Goal: Task Accomplishment & Management: Use online tool/utility

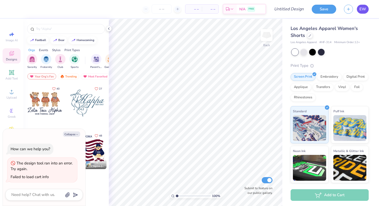
click at [361, 9] on span "EW" at bounding box center [363, 9] width 7 height 6
click at [367, 8] on link "EW" at bounding box center [363, 9] width 12 height 9
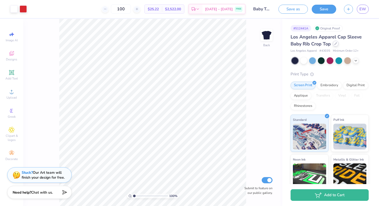
click at [335, 44] on icon at bounding box center [336, 43] width 3 height 3
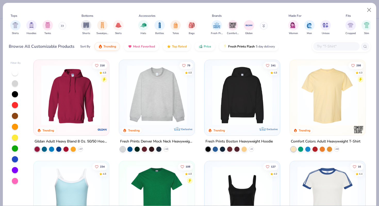
scroll to position [67, 0]
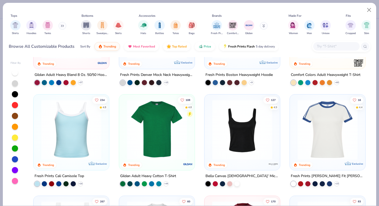
click at [347, 142] on img at bounding box center [327, 130] width 65 height 60
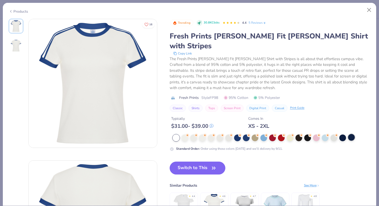
click at [354, 134] on div at bounding box center [351, 137] width 7 height 7
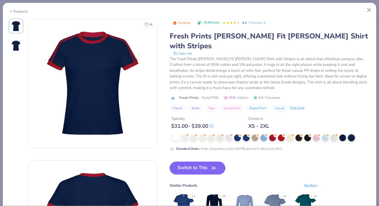
click at [214, 164] on icon "button" at bounding box center [213, 167] width 7 height 7
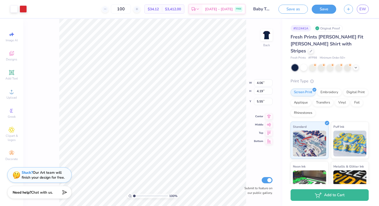
type input "3.00"
type input "3.19"
type input "4.42"
type input "4.57"
click at [322, 12] on button "Save" at bounding box center [324, 8] width 25 height 9
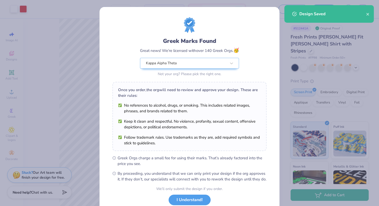
scroll to position [36, 0]
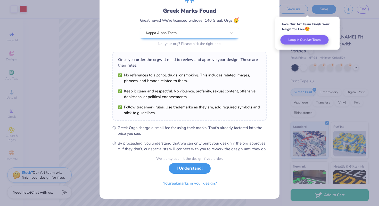
click at [187, 172] on button "I Understand!" at bounding box center [190, 168] width 42 height 11
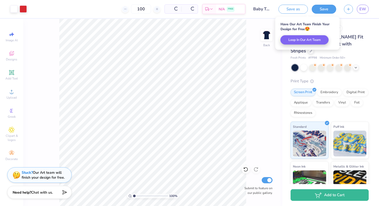
scroll to position [0, 0]
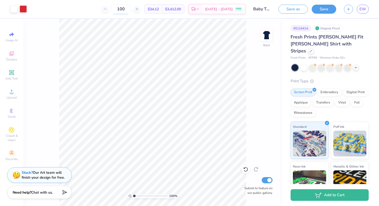
click at [131, 10] on input "100" at bounding box center [121, 8] width 20 height 9
type input "75"
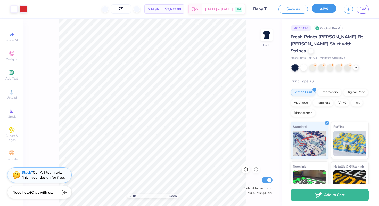
click at [319, 8] on button "Save" at bounding box center [324, 8] width 25 height 9
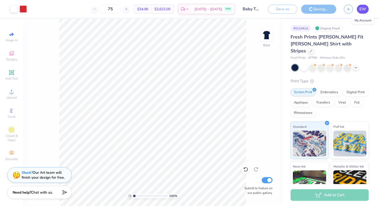
click at [365, 7] on span "EW" at bounding box center [363, 9] width 7 height 6
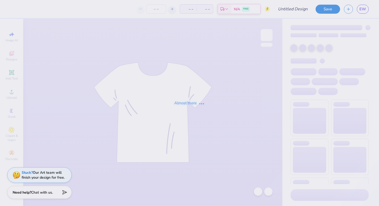
type input "[PERSON_NAME] : [PERSON_NAME][GEOGRAPHIC_DATA]"
type input "60"
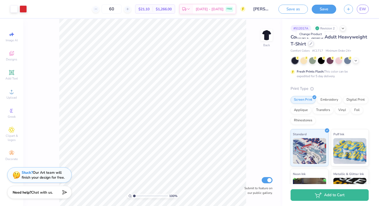
click at [310, 43] on icon at bounding box center [311, 43] width 3 height 3
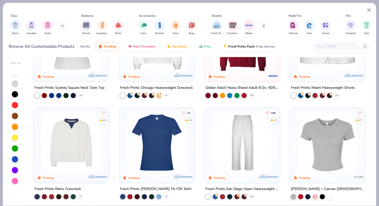
scroll to position [63, 0]
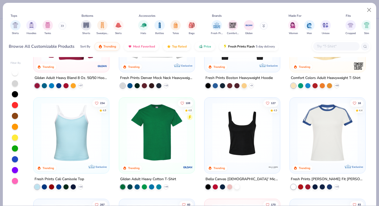
click at [166, 120] on img at bounding box center [156, 133] width 65 height 60
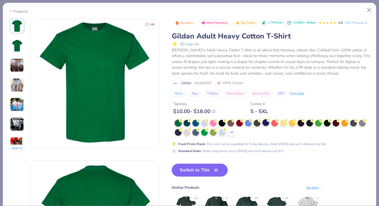
click at [266, 122] on div at bounding box center [266, 122] width 7 height 7
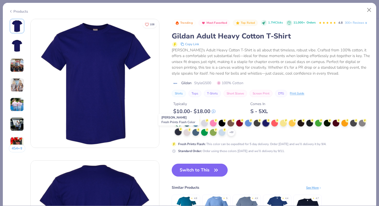
click at [178, 132] on div at bounding box center [178, 132] width 7 height 7
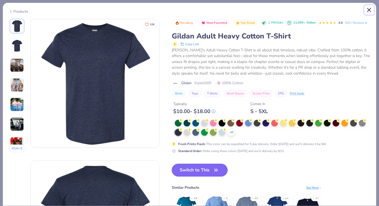
click at [367, 10] on button "Close" at bounding box center [370, 10] width 10 height 10
click at [369, 10] on button "Close" at bounding box center [370, 10] width 10 height 10
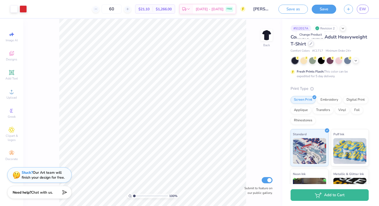
click at [311, 45] on div at bounding box center [311, 44] width 6 height 6
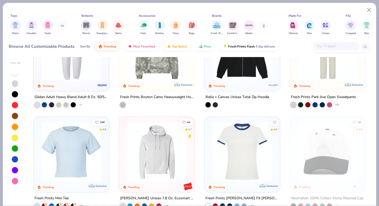
scroll to position [989, 0]
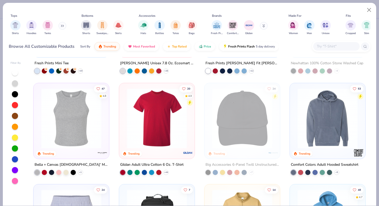
click at [155, 117] on img at bounding box center [156, 118] width 65 height 60
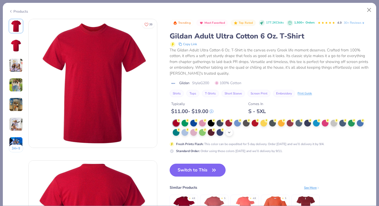
click at [231, 133] on icon at bounding box center [229, 132] width 4 height 4
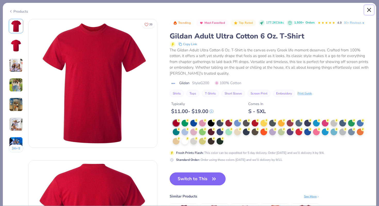
click at [370, 9] on button "Close" at bounding box center [370, 10] width 10 height 10
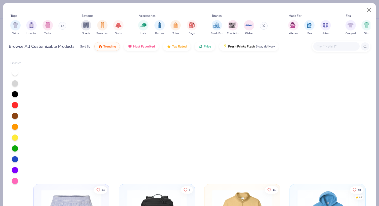
scroll to position [1287, 0]
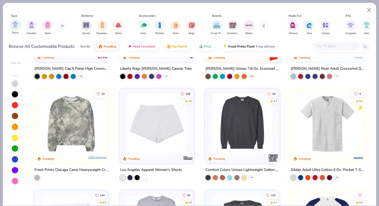
click at [14, 26] on img "filter for Shirts" at bounding box center [15, 25] width 6 height 6
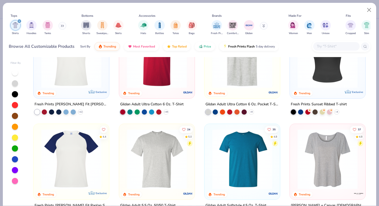
scroll to position [267, 0]
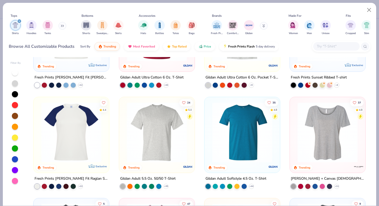
click at [124, 155] on img at bounding box center [91, 132] width 65 height 60
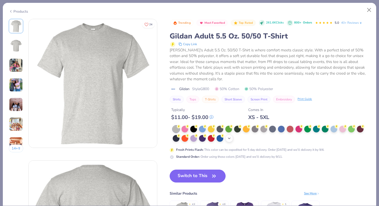
click at [229, 138] on polyline at bounding box center [229, 138] width 2 height 1
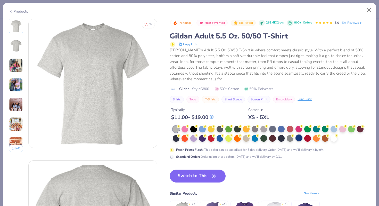
click at [302, 139] on div at bounding box center [299, 137] width 7 height 7
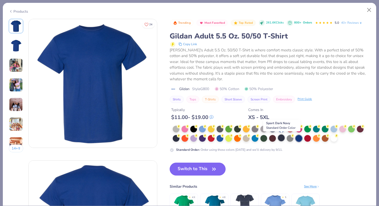
click at [284, 139] on div at bounding box center [281, 137] width 7 height 7
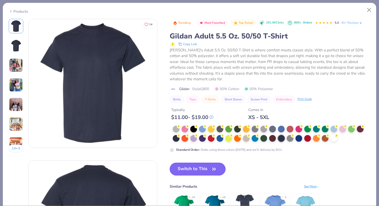
click at [15, 64] on img at bounding box center [16, 65] width 14 height 14
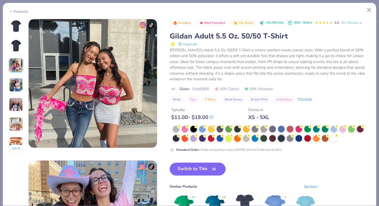
click at [14, 86] on img at bounding box center [16, 85] width 14 height 14
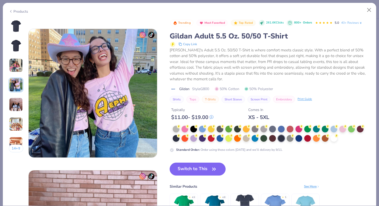
scroll to position [424, 0]
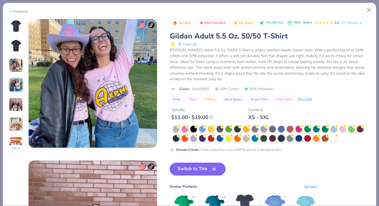
click at [18, 21] on img at bounding box center [16, 26] width 12 height 12
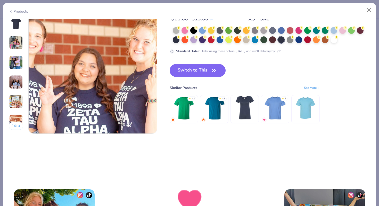
scroll to position [862, 0]
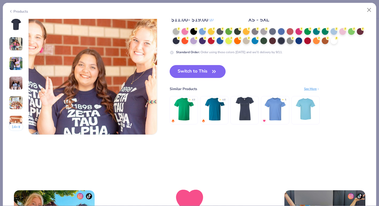
click at [309, 112] on img at bounding box center [306, 109] width 25 height 25
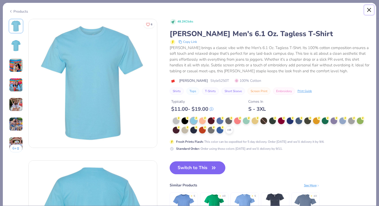
click at [371, 10] on button "Close" at bounding box center [370, 10] width 10 height 10
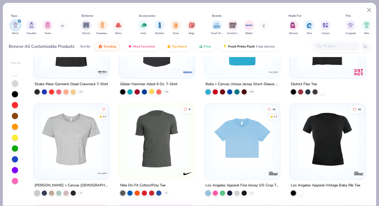
scroll to position [605, 0]
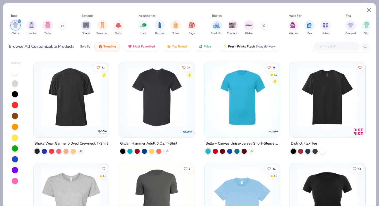
click at [165, 103] on img at bounding box center [156, 97] width 65 height 60
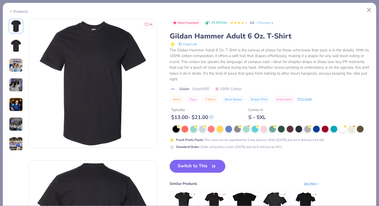
click at [16, 87] on img at bounding box center [16, 85] width 14 height 14
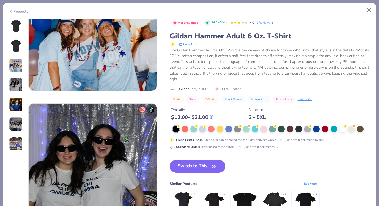
scroll to position [424, 0]
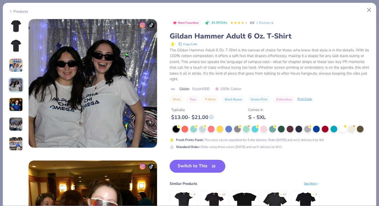
click at [18, 106] on img at bounding box center [16, 105] width 14 height 14
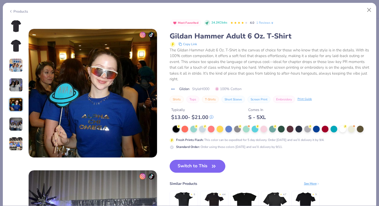
scroll to position [566, 0]
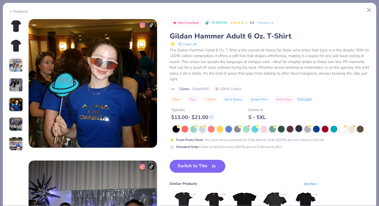
click at [300, 128] on div at bounding box center [299, 128] width 7 height 7
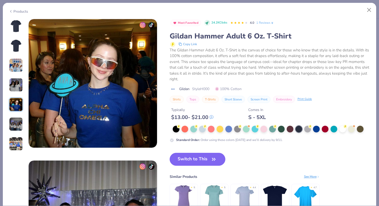
click at [18, 28] on img at bounding box center [16, 26] width 12 height 12
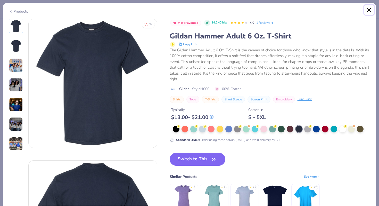
click at [370, 7] on button "Close" at bounding box center [370, 10] width 10 height 10
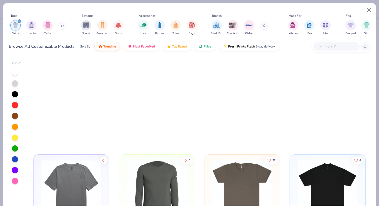
scroll to position [1255, 0]
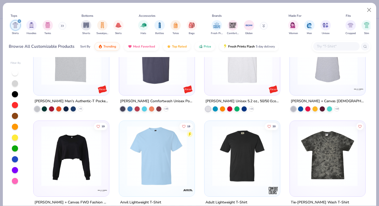
click at [326, 44] on input "text" at bounding box center [337, 46] width 40 height 6
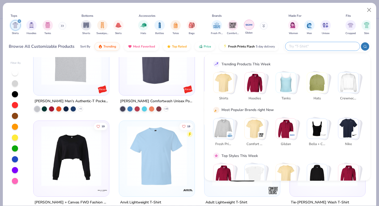
click at [250, 23] on img "filter for Gildan" at bounding box center [249, 25] width 8 height 8
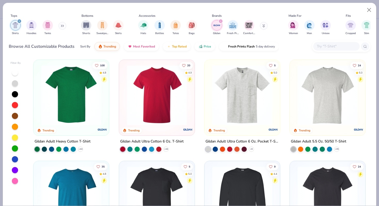
click at [142, 101] on img at bounding box center [156, 95] width 65 height 60
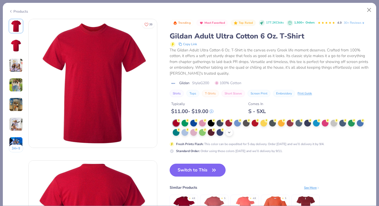
click at [231, 133] on icon at bounding box center [229, 132] width 4 height 4
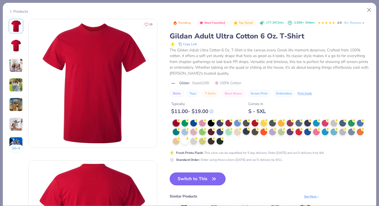
click at [249, 133] on div at bounding box center [246, 131] width 7 height 7
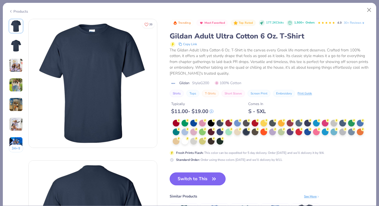
click at [214, 177] on icon "button" at bounding box center [214, 178] width 7 height 7
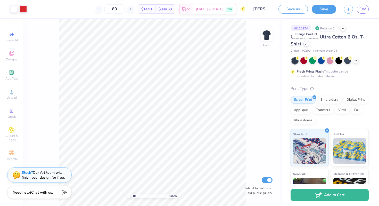
click at [306, 43] on icon at bounding box center [306, 43] width 3 height 3
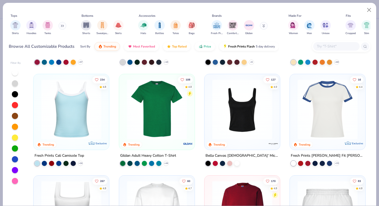
scroll to position [192, 0]
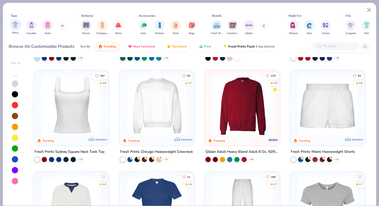
click at [17, 28] on div "filter for Shirts" at bounding box center [15, 25] width 10 height 10
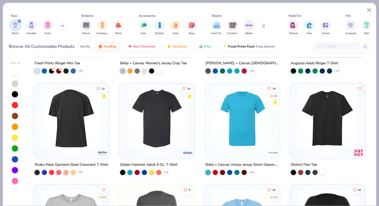
scroll to position [655, 0]
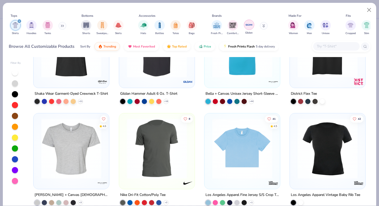
click at [250, 27] on img "filter for Gildan" at bounding box center [249, 25] width 8 height 8
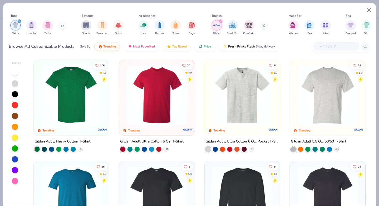
click at [336, 104] on img at bounding box center [327, 95] width 65 height 60
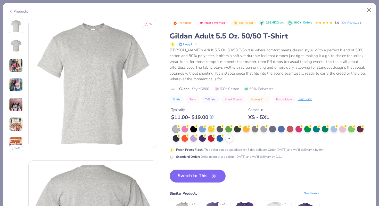
click at [230, 137] on icon at bounding box center [229, 138] width 4 height 4
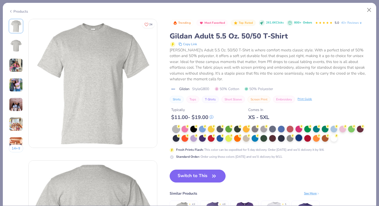
click at [301, 140] on div at bounding box center [299, 137] width 7 height 7
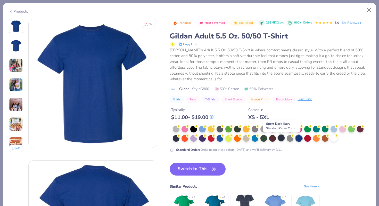
click at [282, 138] on div at bounding box center [281, 137] width 7 height 7
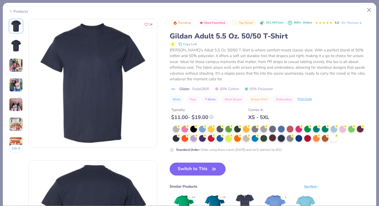
click at [273, 136] on div at bounding box center [272, 137] width 7 height 7
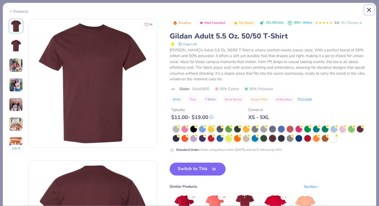
click at [371, 9] on button "Close" at bounding box center [370, 10] width 10 height 10
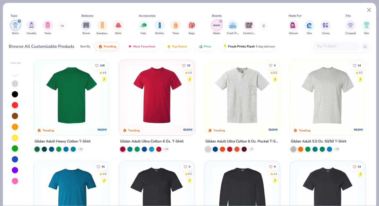
click at [90, 103] on img at bounding box center [71, 95] width 65 height 60
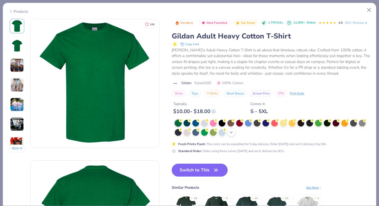
click at [231, 134] on icon at bounding box center [231, 132] width 4 height 4
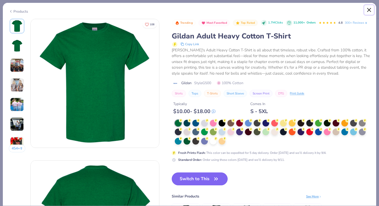
click at [369, 10] on button "Close" at bounding box center [370, 10] width 10 height 10
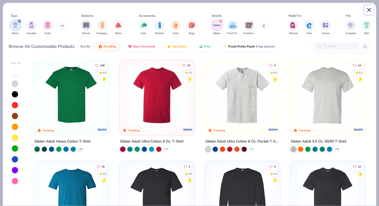
click at [368, 9] on button "Close" at bounding box center [370, 10] width 10 height 10
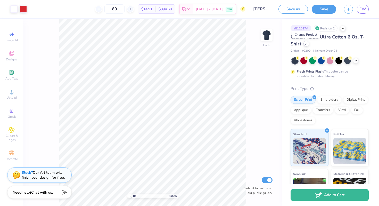
click at [307, 44] on icon at bounding box center [306, 43] width 3 height 3
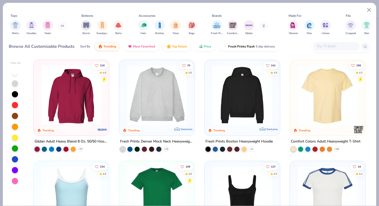
scroll to position [34, 0]
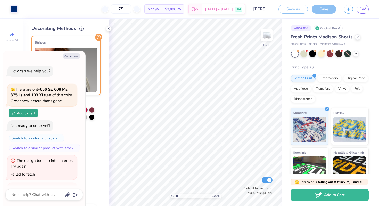
scroll to position [81, 0]
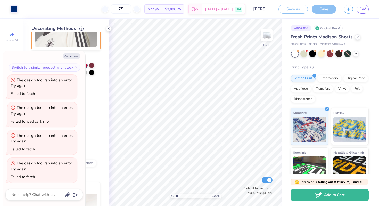
type textarea "x"
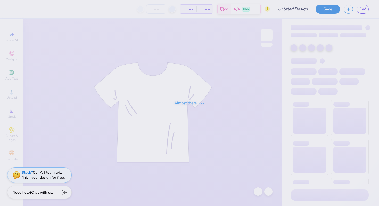
type input "[PERSON_NAME] : [PERSON_NAME][GEOGRAPHIC_DATA]"
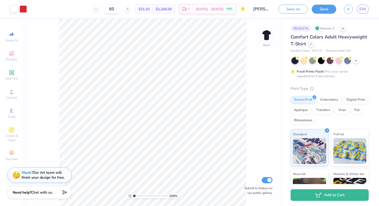
click at [122, 9] on input "60" at bounding box center [112, 8] width 20 height 9
click at [115, 10] on input "60" at bounding box center [112, 8] width 20 height 9
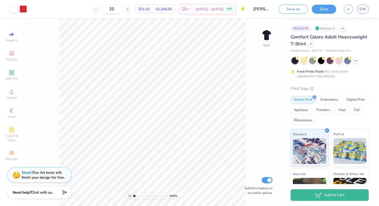
type input "20"
click at [357, 60] on icon at bounding box center [356, 60] width 4 height 4
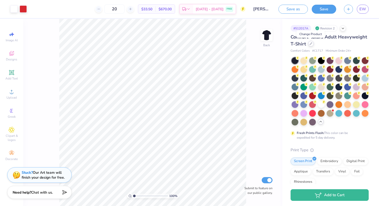
click at [311, 45] on div at bounding box center [311, 44] width 6 height 6
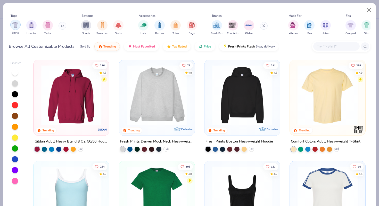
click at [16, 25] on img "filter for Shirts" at bounding box center [15, 25] width 6 height 6
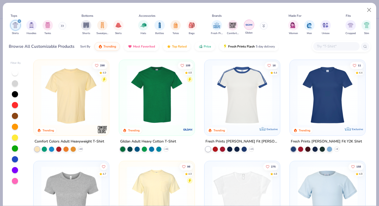
click at [249, 26] on img "filter for Gildan" at bounding box center [249, 25] width 8 height 8
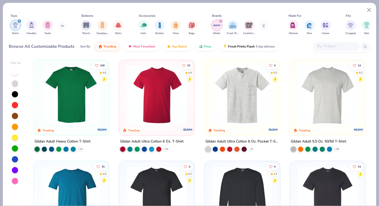
click at [152, 123] on img at bounding box center [156, 95] width 65 height 60
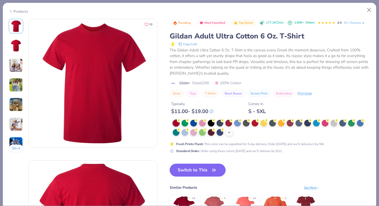
click at [230, 133] on icon at bounding box center [229, 132] width 4 height 4
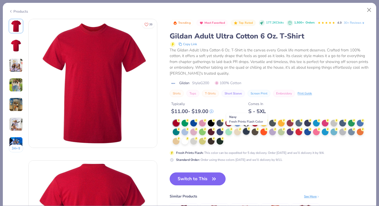
click at [246, 131] on div at bounding box center [246, 131] width 7 height 7
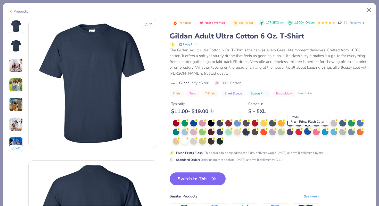
click at [310, 133] on div at bounding box center [307, 131] width 7 height 7
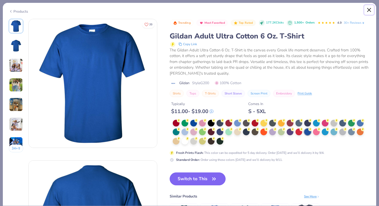
click at [369, 10] on button "Close" at bounding box center [370, 10] width 10 height 10
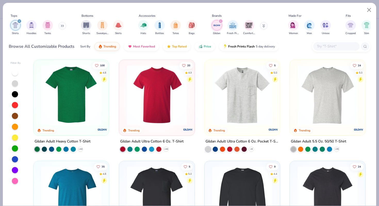
click at [342, 97] on img at bounding box center [327, 95] width 65 height 60
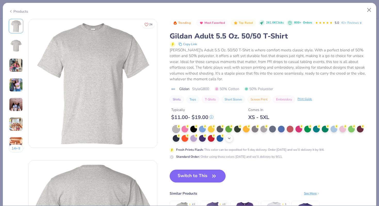
click at [231, 140] on icon at bounding box center [229, 138] width 4 height 4
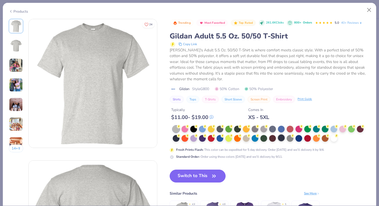
click at [285, 139] on div at bounding box center [281, 137] width 7 height 7
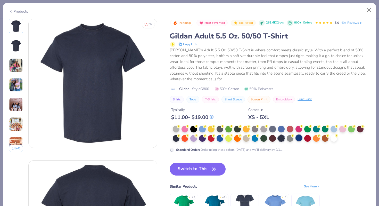
click at [299, 139] on div at bounding box center [299, 137] width 7 height 7
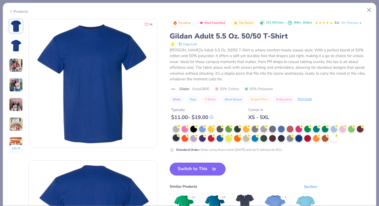
click at [175, 140] on div at bounding box center [176, 137] width 7 height 7
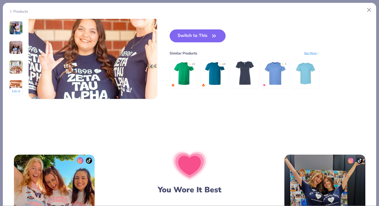
scroll to position [798, 0]
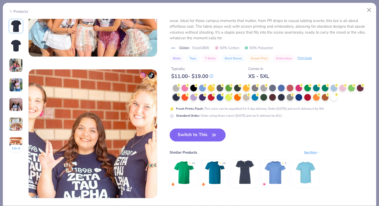
click at [105, 149] on img at bounding box center [93, 133] width 129 height 129
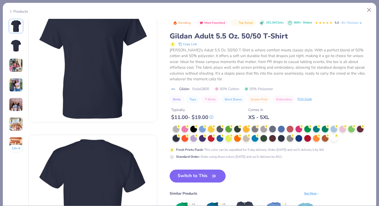
scroll to position [0, 0]
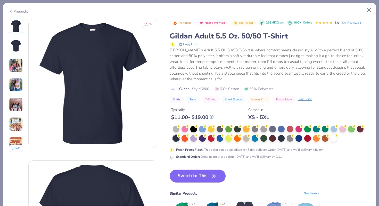
click at [205, 178] on button "Switch to This" at bounding box center [198, 176] width 56 height 13
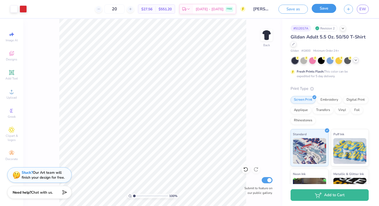
click at [325, 13] on button "Save" at bounding box center [324, 8] width 25 height 9
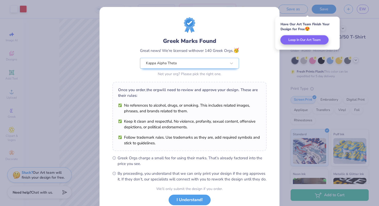
scroll to position [36, 0]
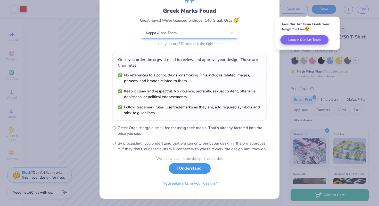
click at [191, 173] on button "I Understand!" at bounding box center [190, 168] width 42 height 11
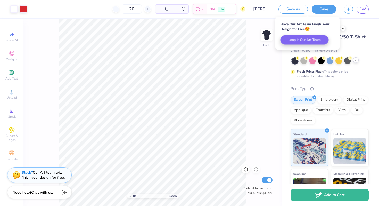
scroll to position [0, 0]
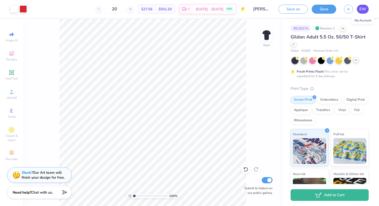
click at [362, 6] on link "EW" at bounding box center [363, 9] width 12 height 9
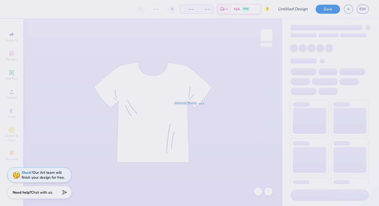
type input "[PERSON_NAME] : [PERSON_NAME][GEOGRAPHIC_DATA]"
type input "20"
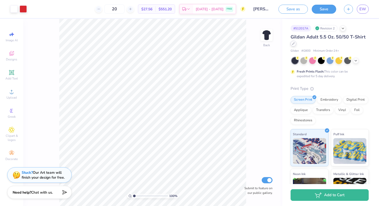
click at [292, 44] on icon at bounding box center [293, 43] width 3 height 3
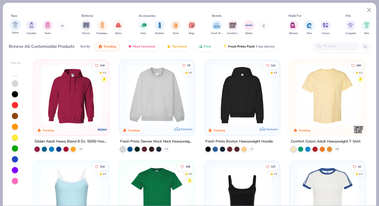
click at [14, 27] on img "filter for Shirts" at bounding box center [15, 25] width 6 height 6
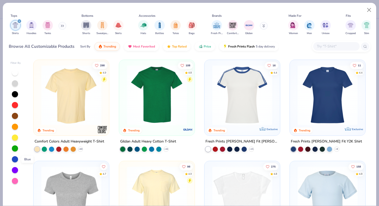
click at [14, 157] on div at bounding box center [15, 159] width 6 height 6
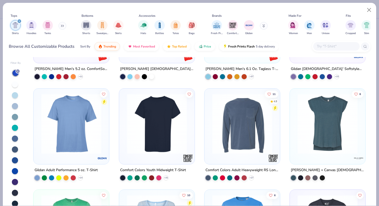
scroll to position [1463, 0]
